Goal: Book appointment/travel/reservation

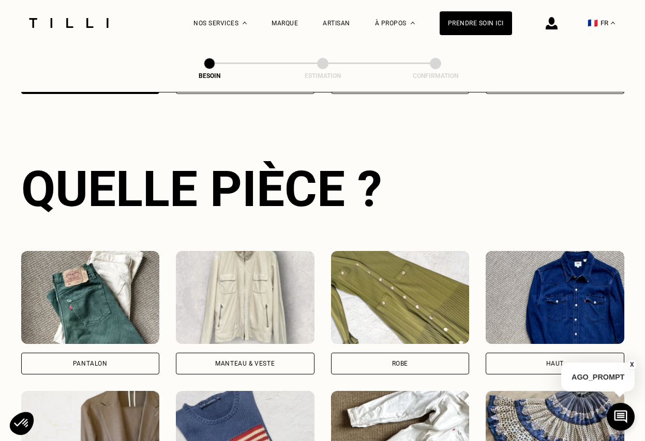
scroll to position [338, 0]
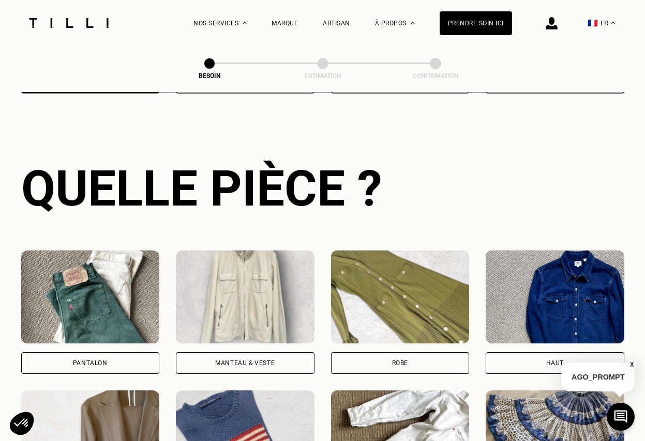
click at [110, 356] on div "Pantalon" at bounding box center [90, 364] width 139 height 22
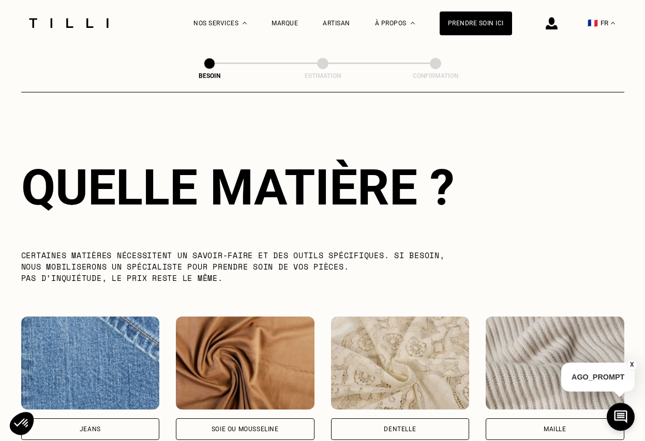
scroll to position [900, 0]
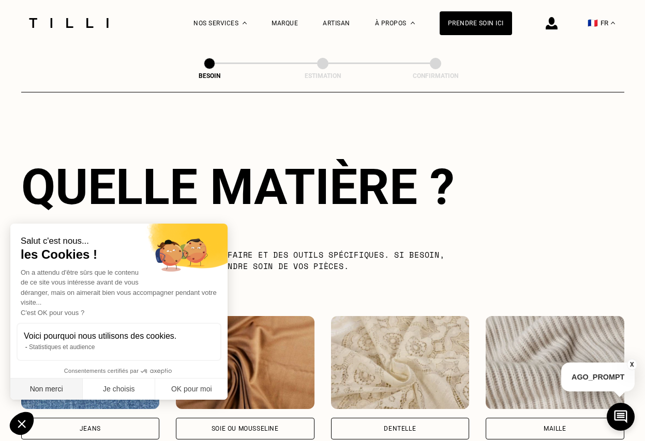
click at [47, 388] on button "Non merci" at bounding box center [46, 390] width 72 height 22
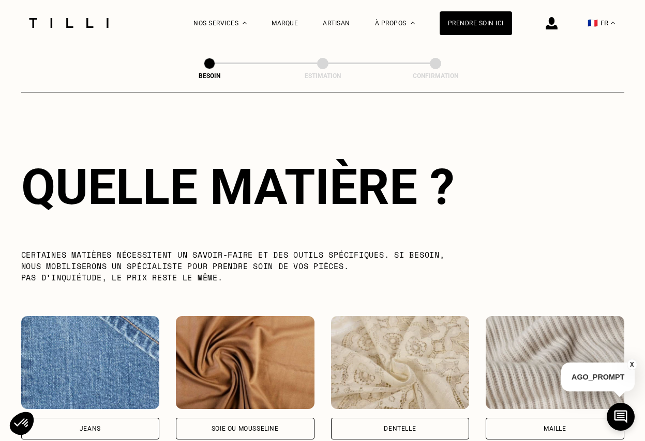
click at [108, 420] on div "Jeans" at bounding box center [90, 429] width 139 height 22
select select "FR"
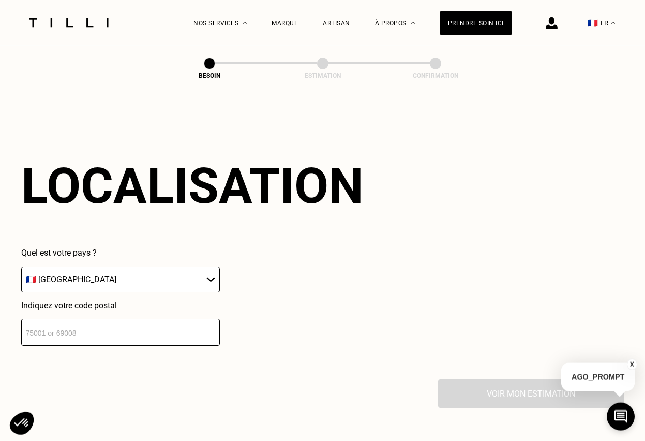
scroll to position [1390, 0]
click at [60, 328] on input "number" at bounding box center [120, 331] width 198 height 27
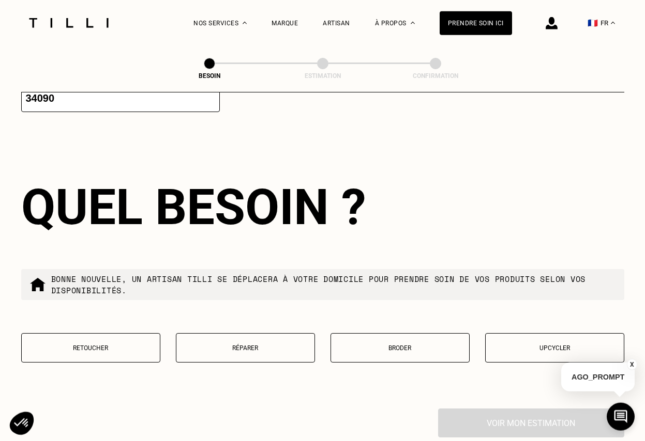
scroll to position [1647, 0]
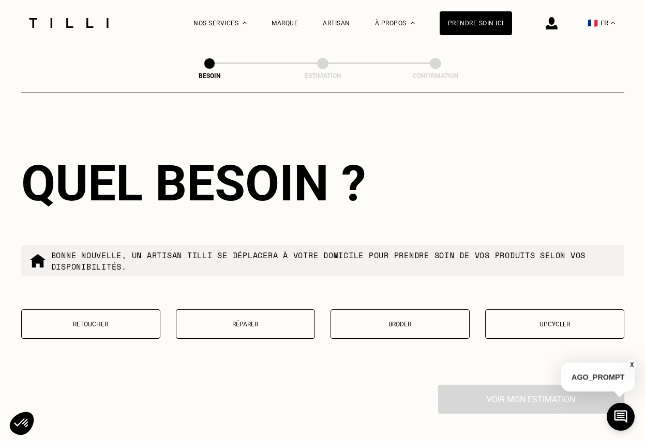
type input "34090"
click at [73, 316] on button "Retoucher" at bounding box center [90, 324] width 139 height 29
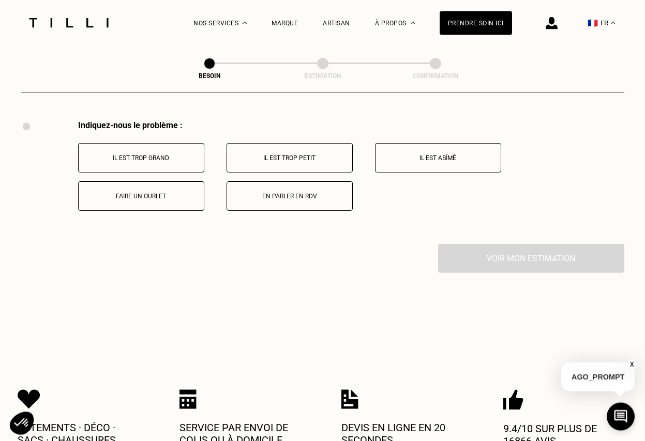
scroll to position [1913, 0]
click at [159, 194] on p "Faire un ourlet" at bounding box center [141, 195] width 115 height 7
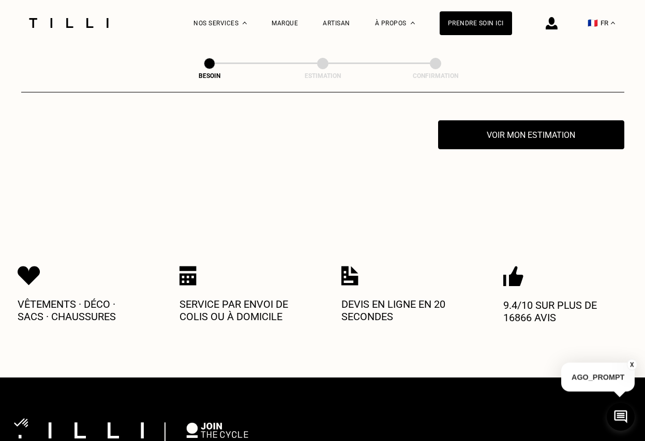
scroll to position [2036, 0]
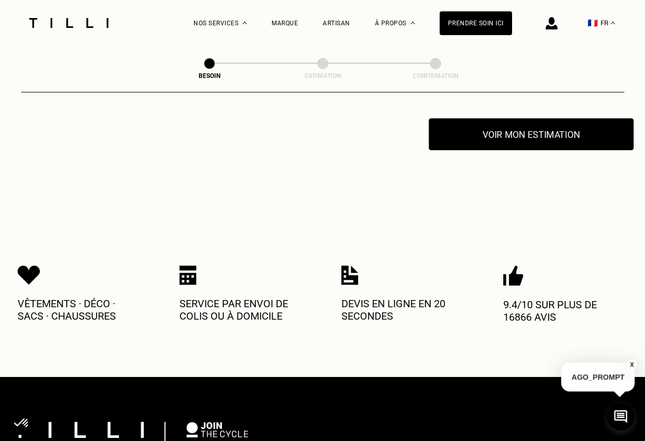
click at [541, 133] on button "Voir mon estimation" at bounding box center [531, 134] width 205 height 32
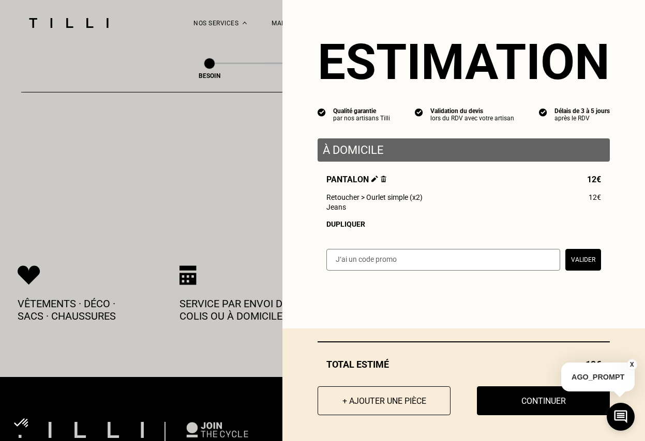
click at [566, 262] on button "Valider" at bounding box center [583, 260] width 36 height 22
click at [463, 228] on div "Dupliquer" at bounding box center [463, 224] width 274 height 8
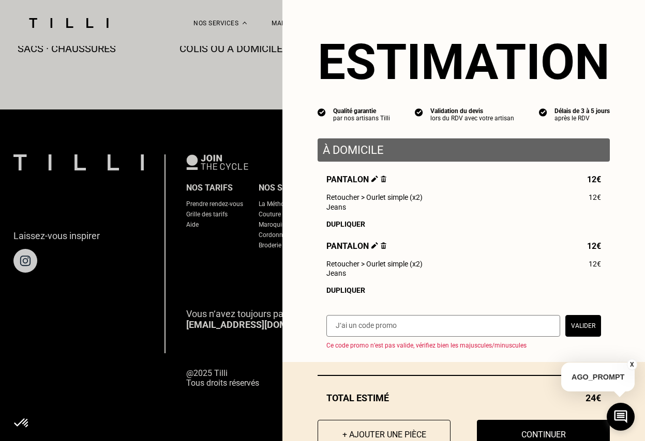
scroll to position [40, 0]
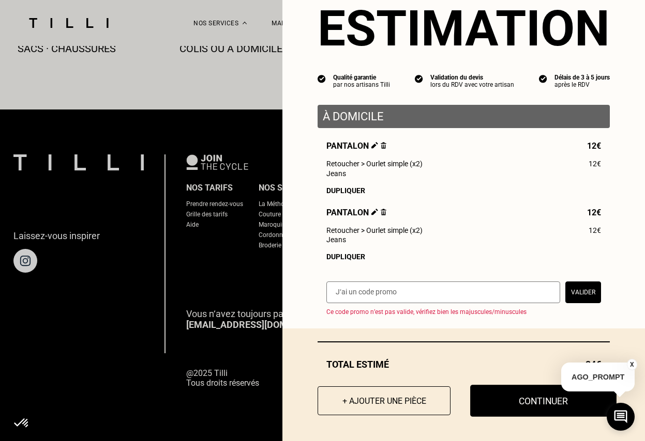
click at [525, 401] on button "Continuer" at bounding box center [543, 401] width 146 height 32
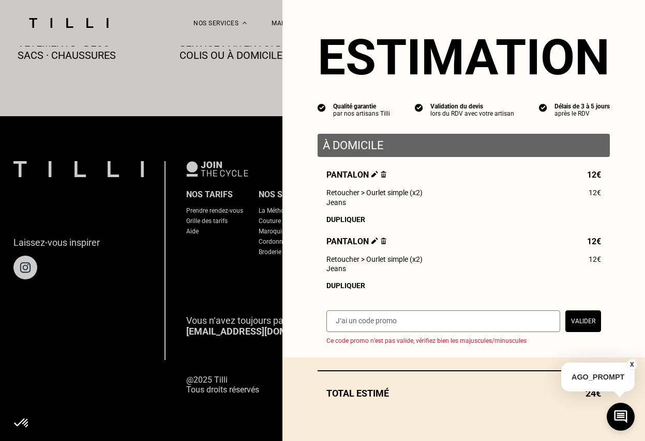
scroll to position [11, 0]
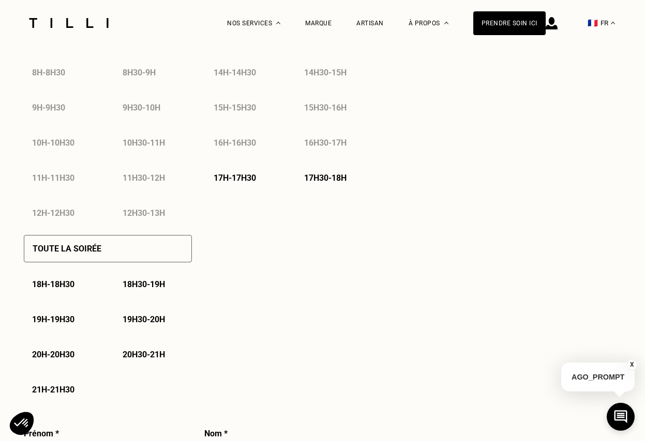
select select "FR"
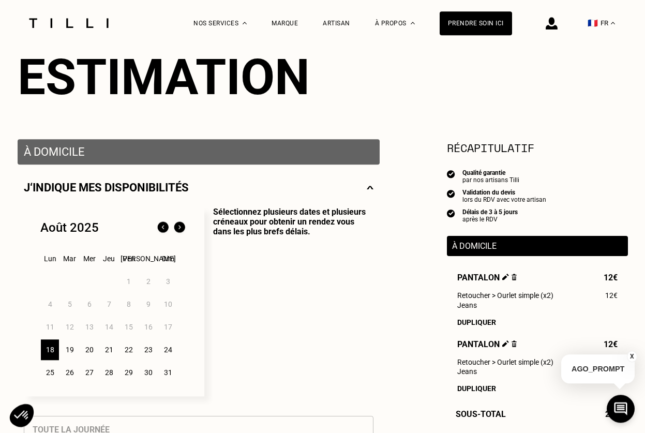
scroll to position [264, 0]
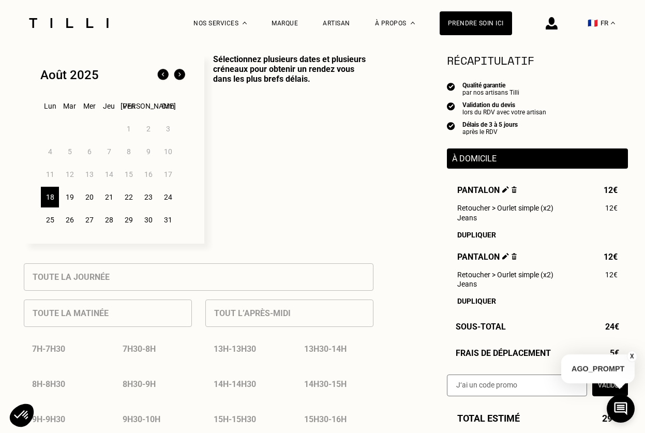
click at [50, 200] on div "18" at bounding box center [50, 197] width 18 height 21
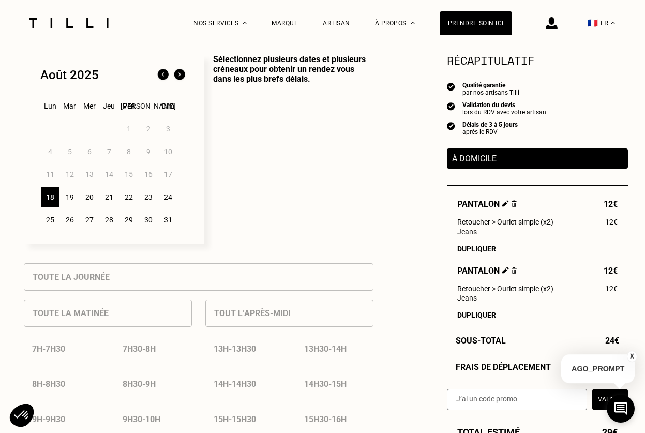
scroll to position [580, 0]
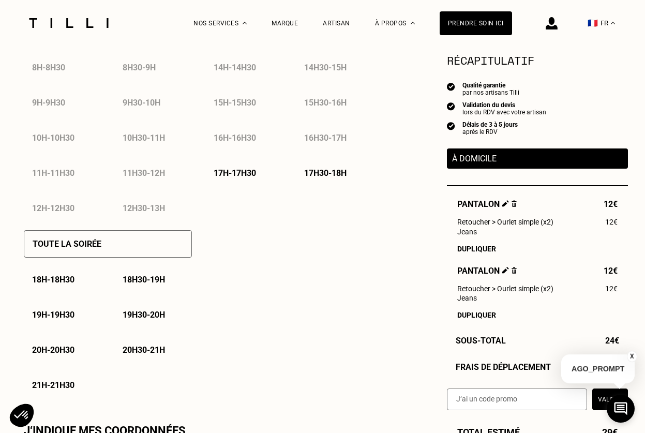
click at [66, 280] on p "18h - 18h30" at bounding box center [53, 279] width 42 height 10
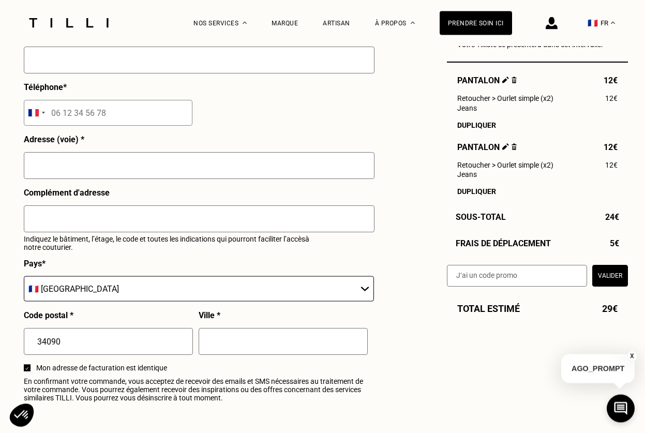
scroll to position [1054, 0]
click at [514, 149] on img at bounding box center [514, 146] width 6 height 7
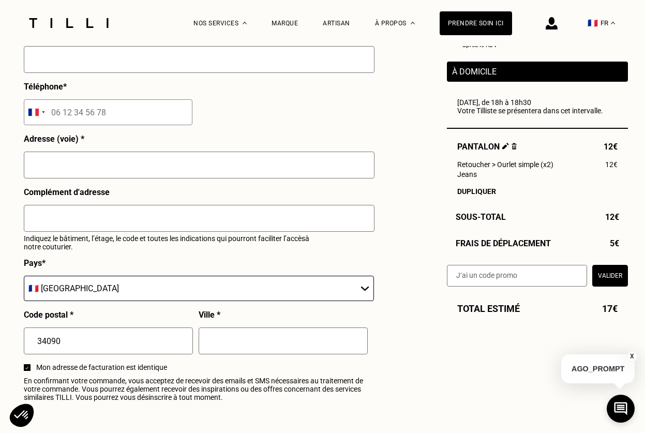
scroll to position [791, 0]
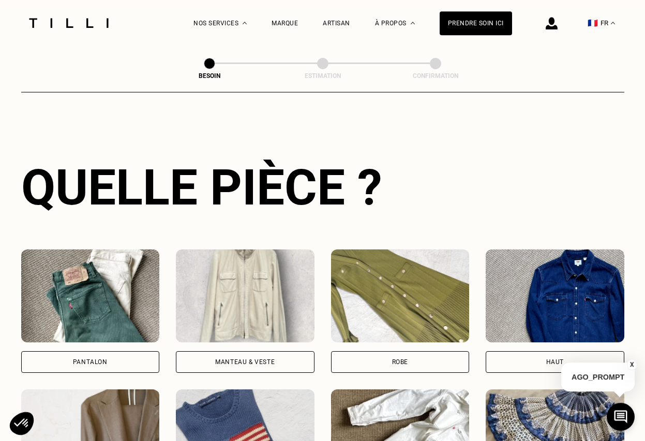
scroll to position [338, 0]
